Goal: Information Seeking & Learning: Learn about a topic

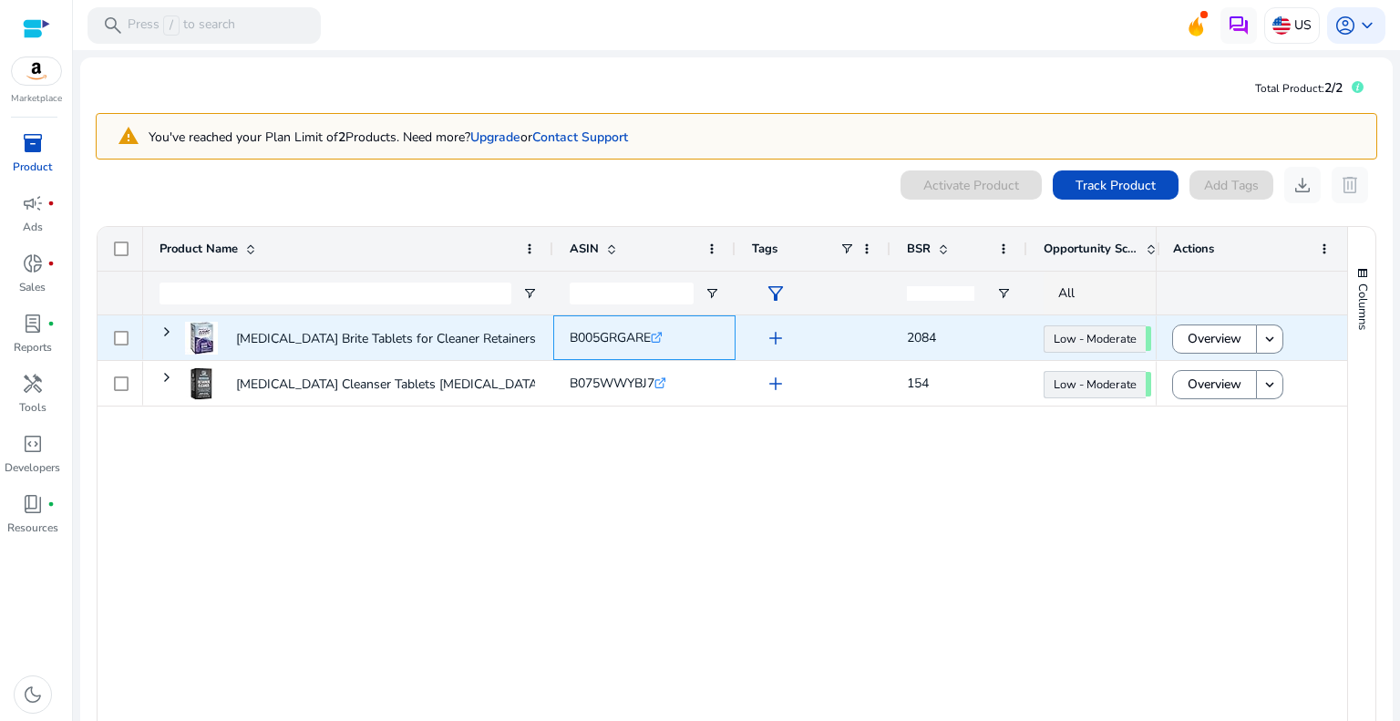
click at [661, 342] on icon at bounding box center [656, 338] width 9 height 9
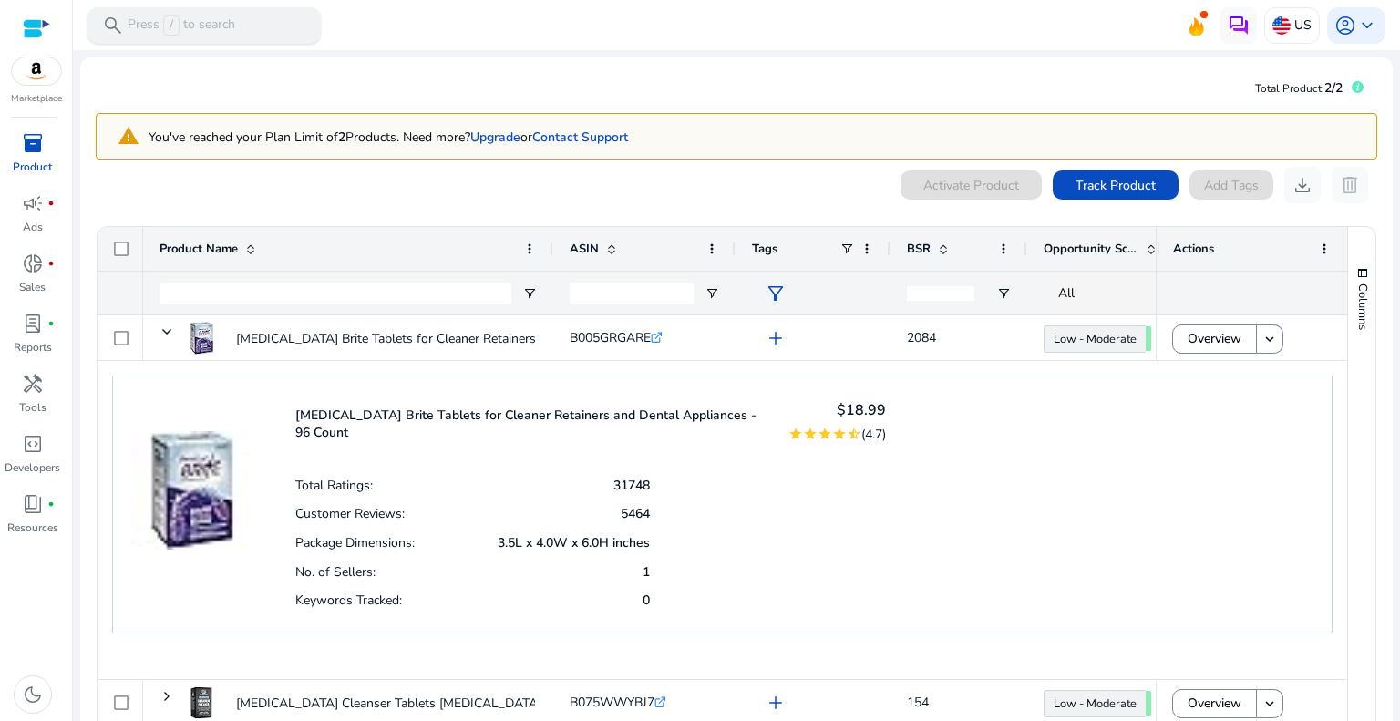
click at [188, 27] on p "Press / to search" at bounding box center [182, 25] width 108 height 20
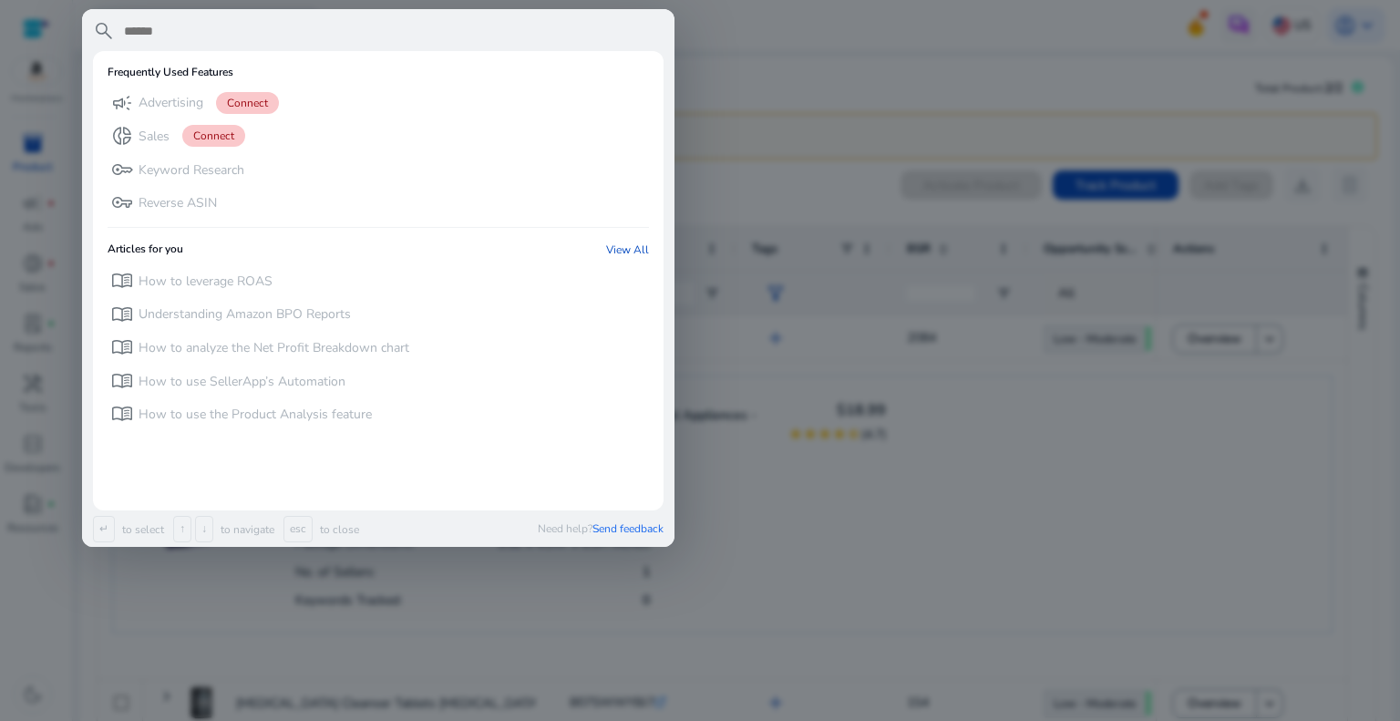
click at [7, 127] on div at bounding box center [700, 360] width 1400 height 721
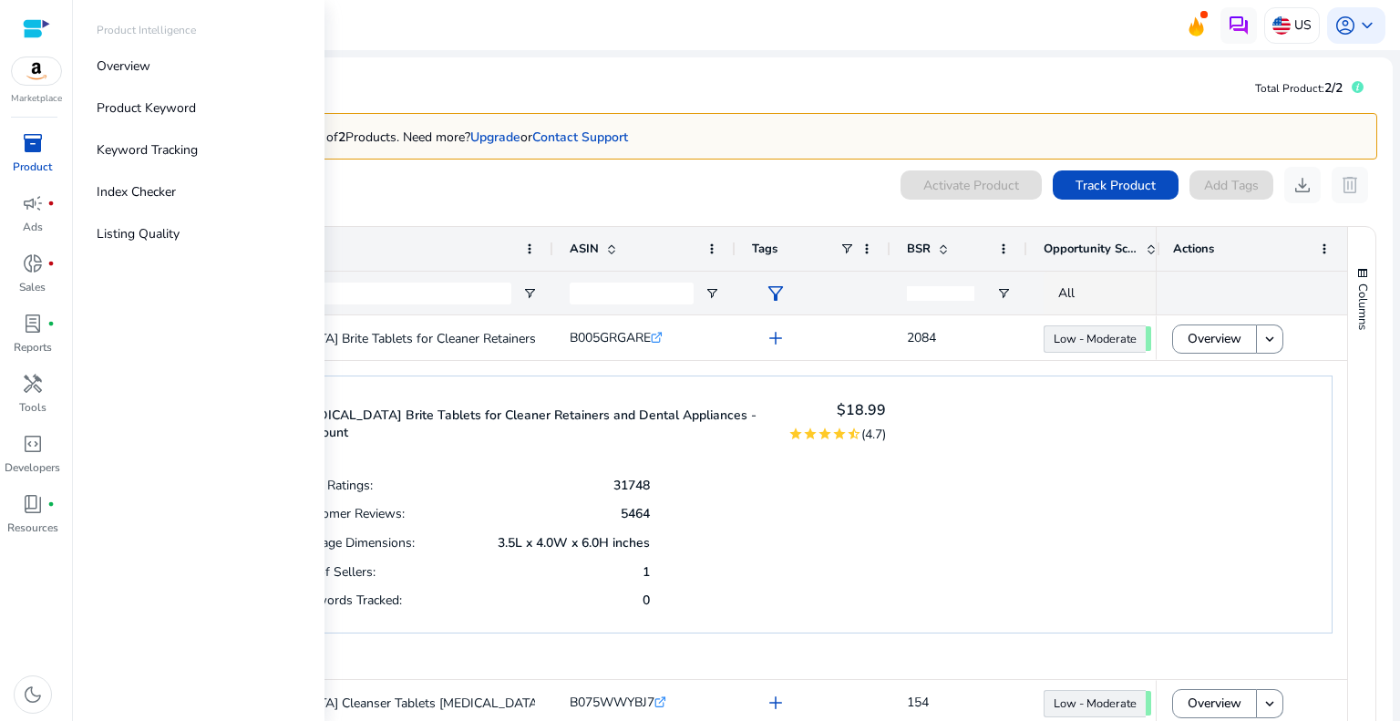
click at [26, 165] on p "Product" at bounding box center [32, 167] width 39 height 16
click at [189, 111] on p "Product Keyword" at bounding box center [146, 107] width 99 height 19
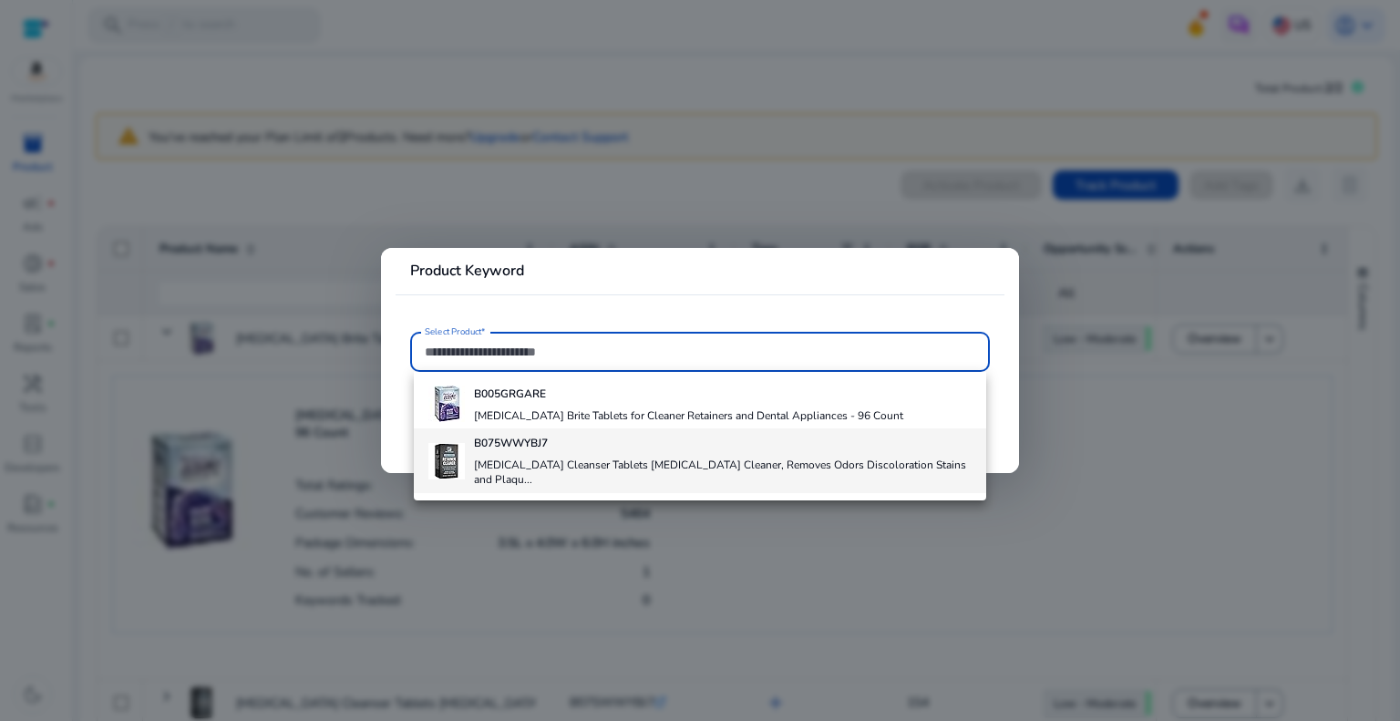
click at [593, 444] on h4 "B075WWYBJ7" at bounding box center [723, 443] width 498 height 15
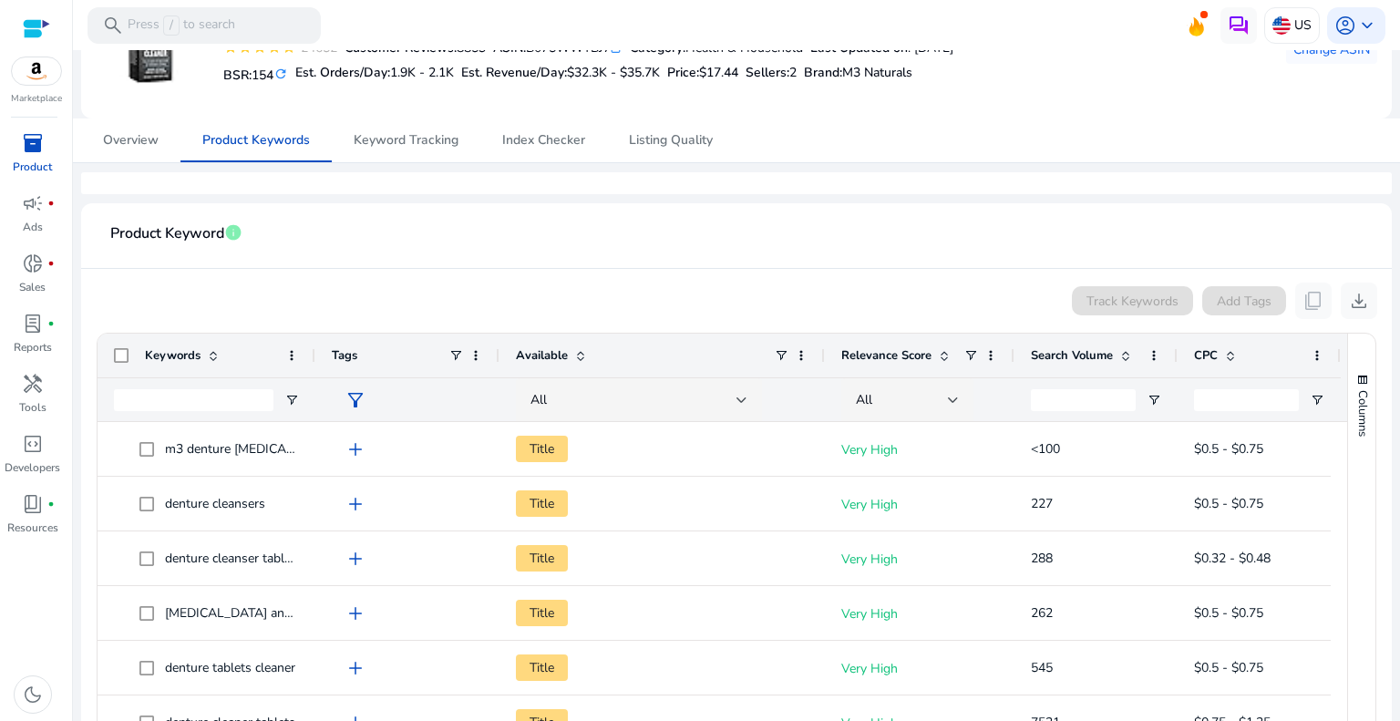
scroll to position [173, 0]
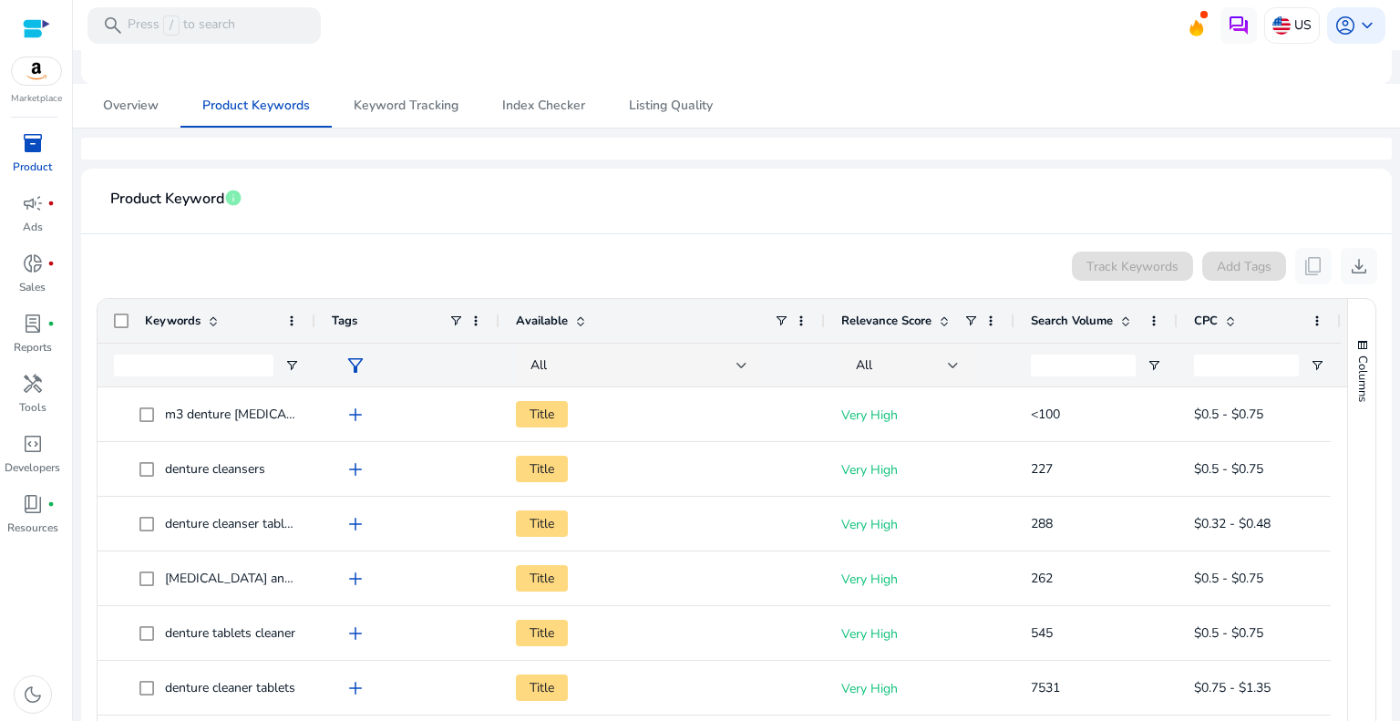
drag, startPoint x: 1389, startPoint y: 334, endPoint x: 1385, endPoint y: 392, distance: 57.5
click at [1385, 392] on mat-sidenav-content "search Press / to search US account_circle keyboard_arrow_down We are getting t…" at bounding box center [736, 360] width 1327 height 721
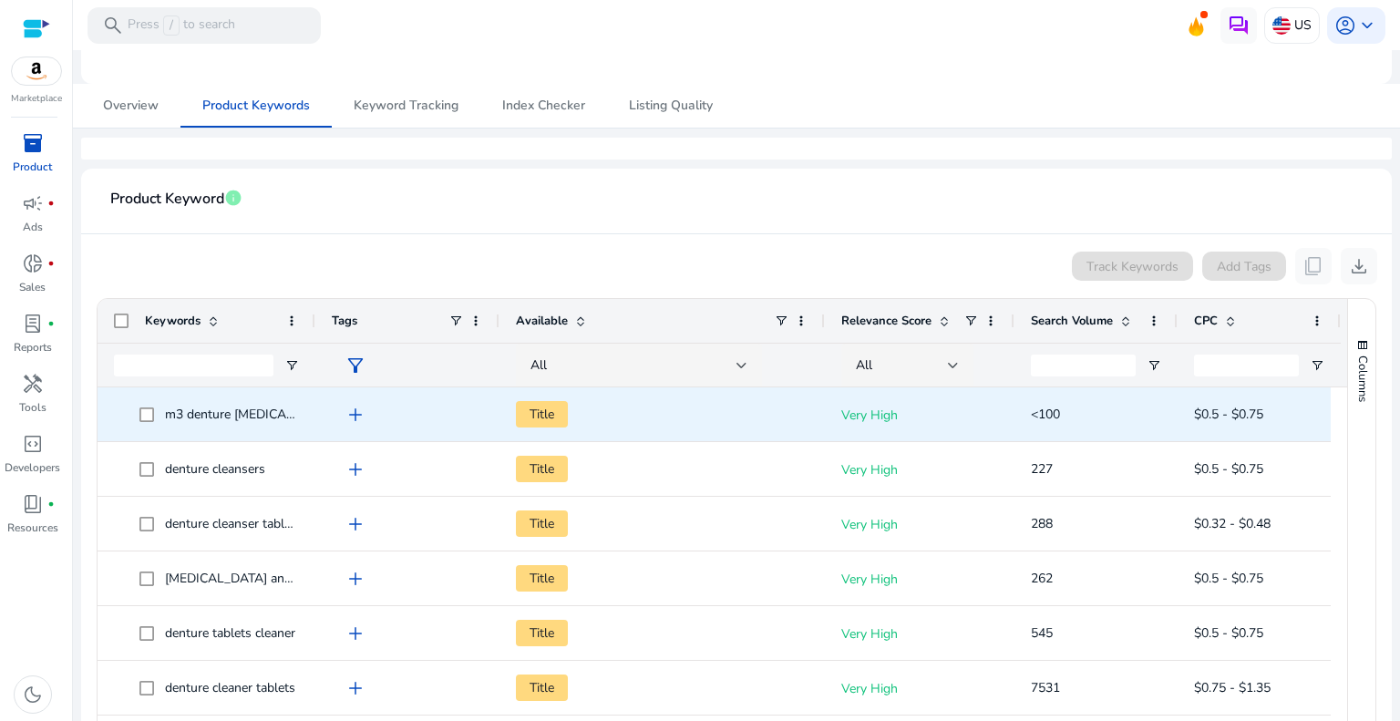
click at [183, 408] on span "m3 denture [MEDICAL_DATA] cleaner" at bounding box center [272, 414] width 215 height 17
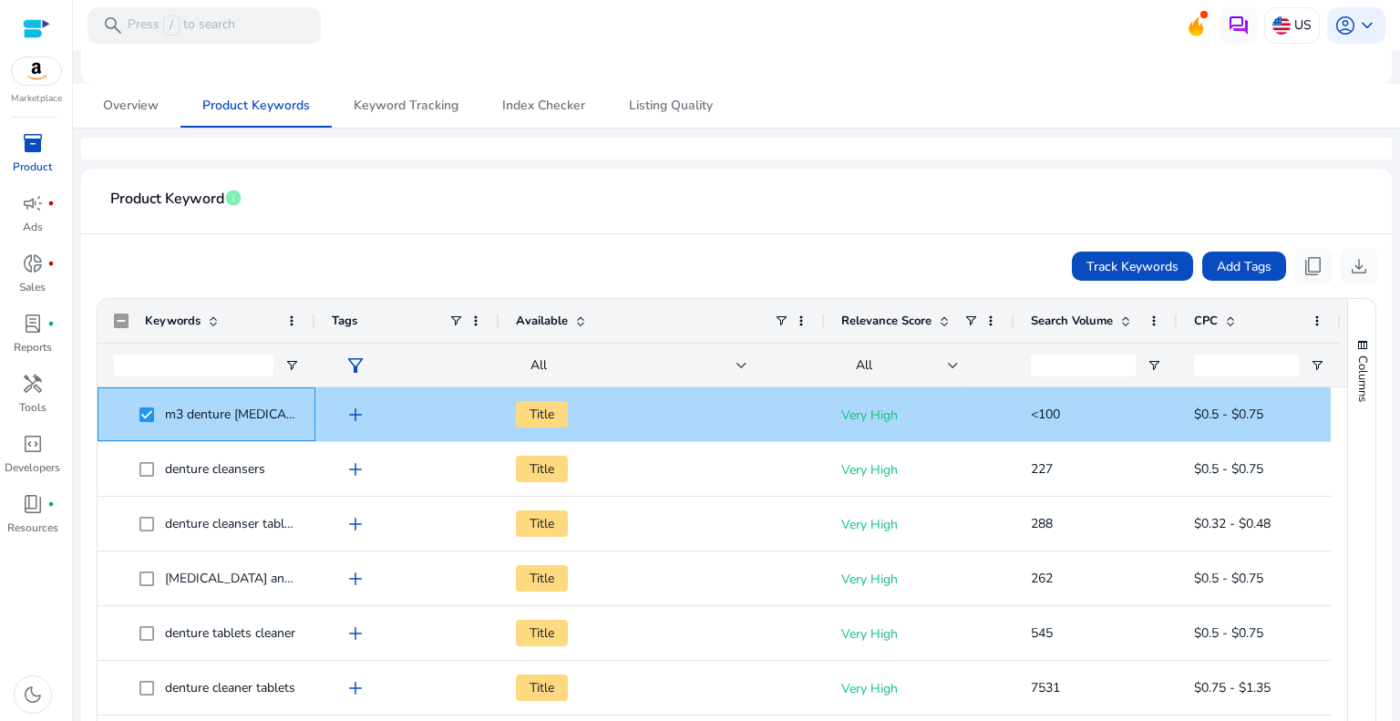
click at [252, 416] on span "m3 denture [MEDICAL_DATA] cleaner" at bounding box center [272, 414] width 215 height 17
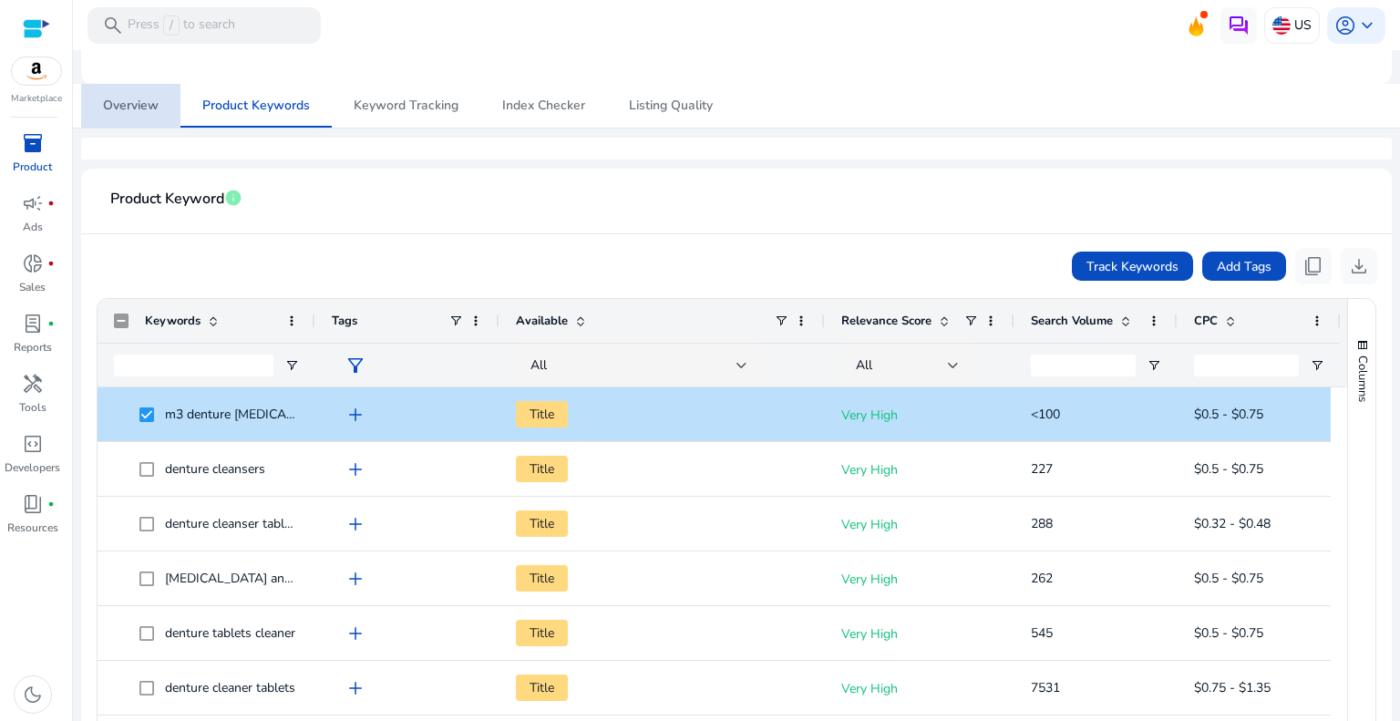
click at [159, 101] on link "Overview" at bounding box center [130, 106] width 99 height 44
